Goal: Complete application form: Complete application form

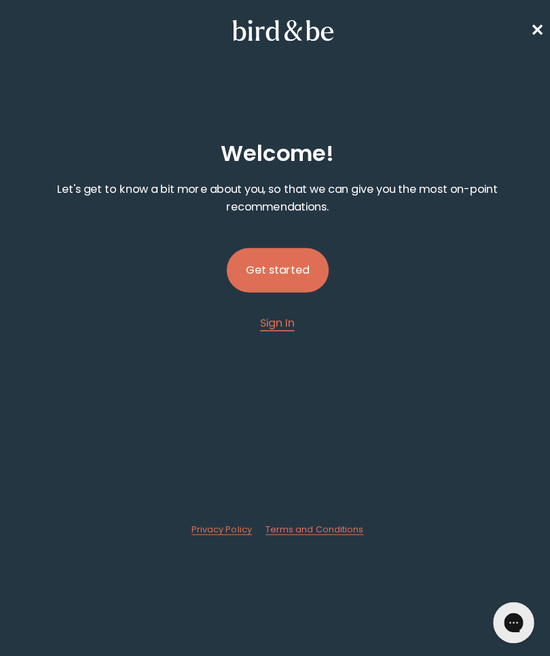
click at [312, 275] on button "Get started" at bounding box center [275, 268] width 101 height 44
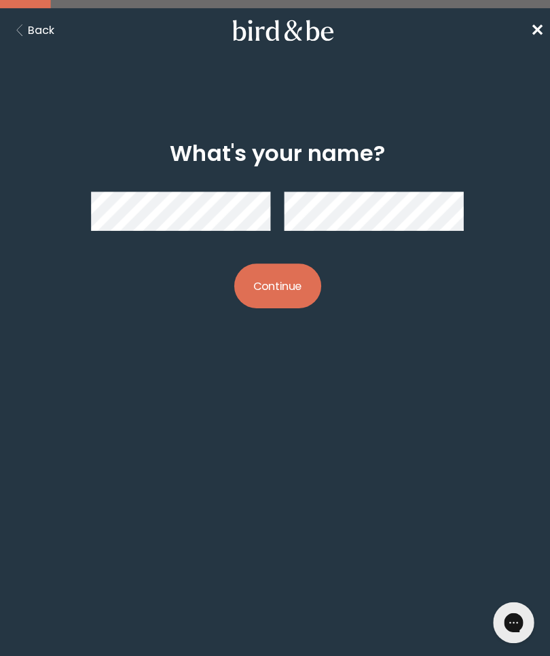
click at [284, 290] on button "Continue" at bounding box center [275, 283] width 86 height 44
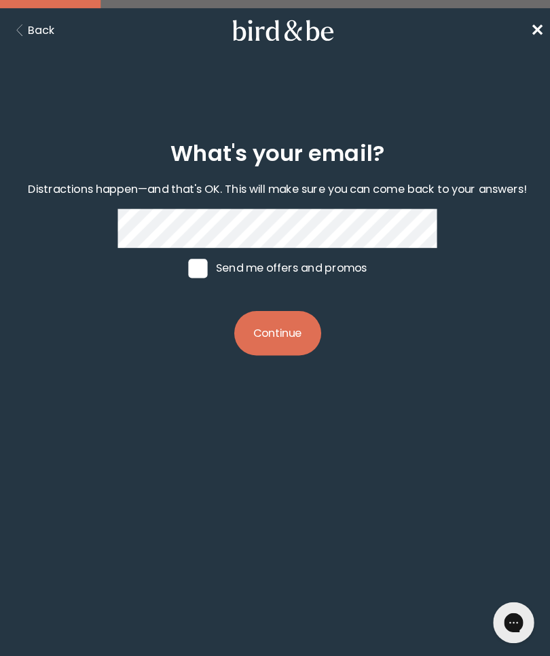
click at [284, 336] on button "Continue" at bounding box center [275, 330] width 86 height 44
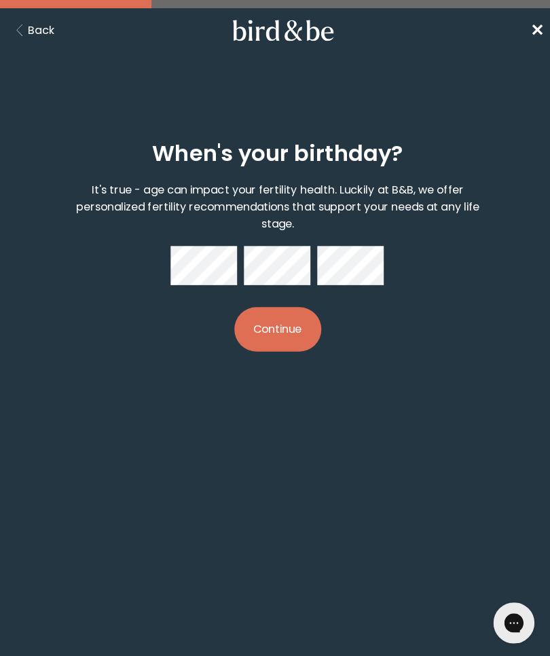
click at [300, 323] on button "Continue" at bounding box center [275, 326] width 86 height 44
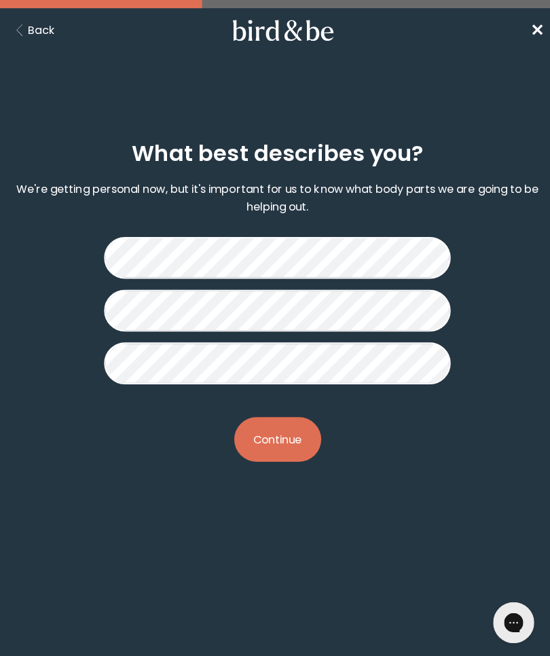
click at [295, 430] on button "Continue" at bounding box center [275, 435] width 86 height 44
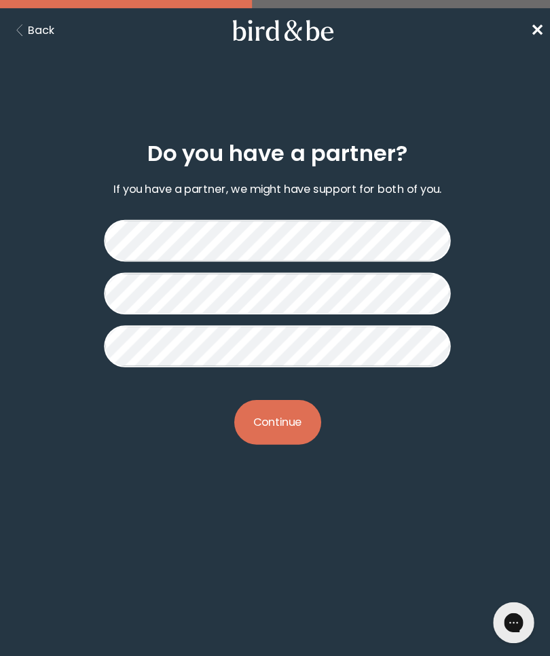
click at [286, 414] on button "Continue" at bounding box center [275, 418] width 86 height 44
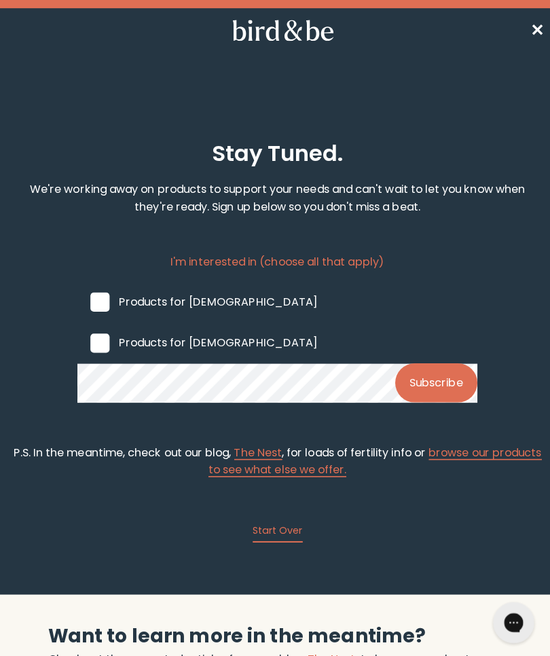
click at [99, 346] on span at bounding box center [99, 340] width 19 height 19
click at [90, 340] on input "Products for Females" at bounding box center [89, 339] width 1 height 1
checkbox input "true"
click at [535, 31] on span "✕" at bounding box center [532, 30] width 14 height 22
